Goal: Transaction & Acquisition: Purchase product/service

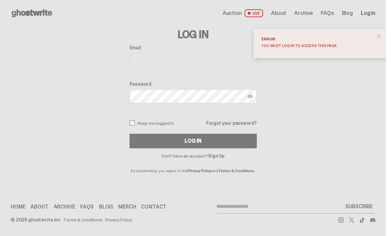
click at [385, 42] on button "close" at bounding box center [379, 36] width 12 height 12
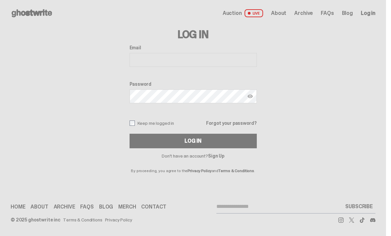
click at [275, 12] on div "Auction LIVE About Archive FAQs Blog Log in" at bounding box center [299, 13] width 153 height 8
click at [263, 10] on span "LIVE" at bounding box center [254, 13] width 19 height 8
